Goal: Information Seeking & Learning: Learn about a topic

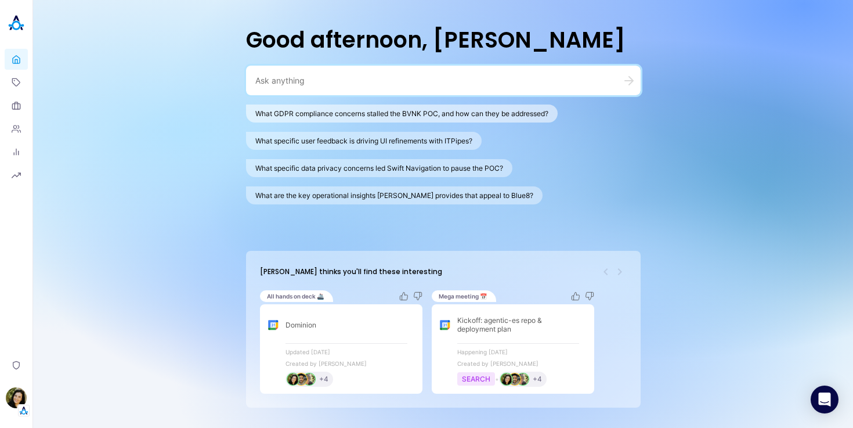
click at [281, 115] on button "What GDPR compliance concerns stalled the BVNK POC, and how can they be address…" at bounding box center [402, 113] width 312 height 18
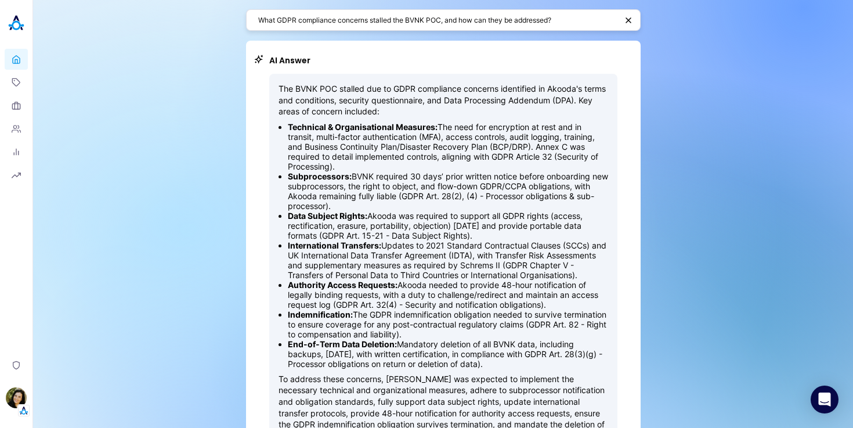
scroll to position [350, 0]
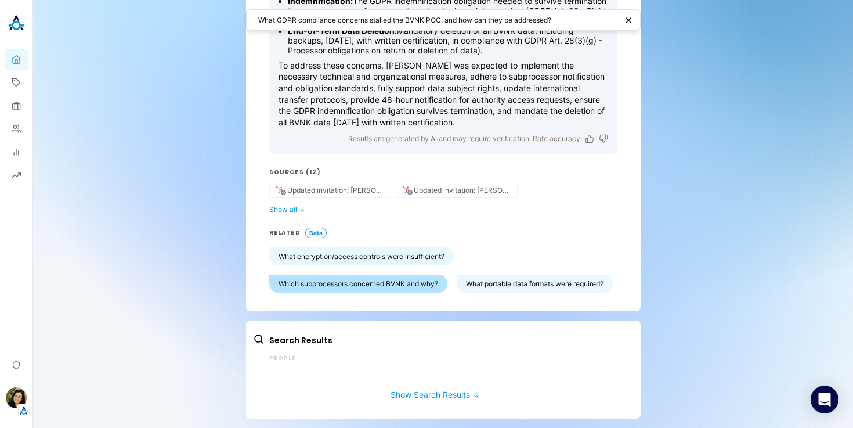
click at [356, 274] on button "Which subprocessors concerned BVNK and why?" at bounding box center [358, 283] width 178 height 18
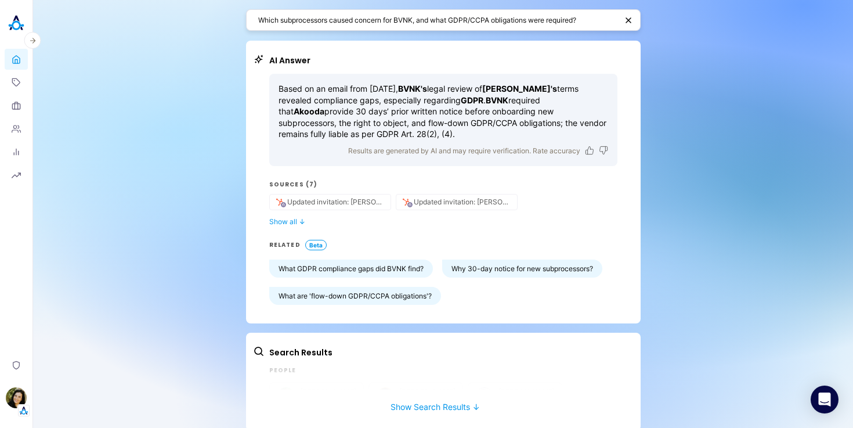
click at [15, 18] on img at bounding box center [16, 23] width 23 height 23
